Goal: Information Seeking & Learning: Learn about a topic

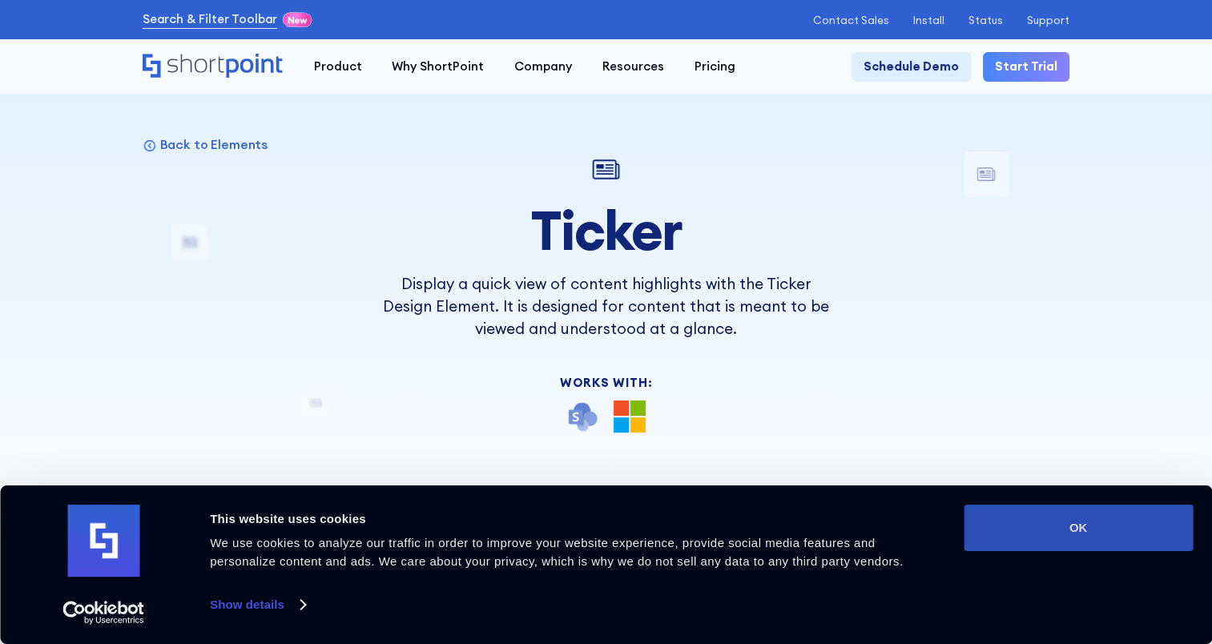
click at [1099, 532] on button "OK" at bounding box center [1078, 528] width 229 height 46
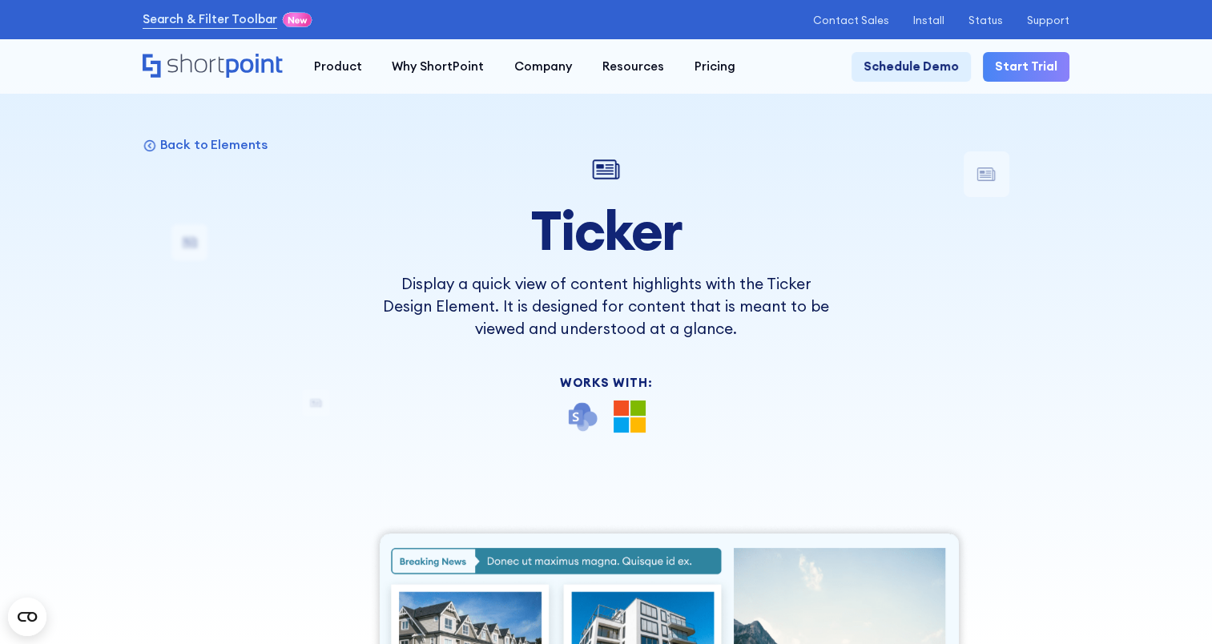
click at [1090, 354] on div at bounding box center [606, 322] width 1212 height 644
